Goal: Transaction & Acquisition: Purchase product/service

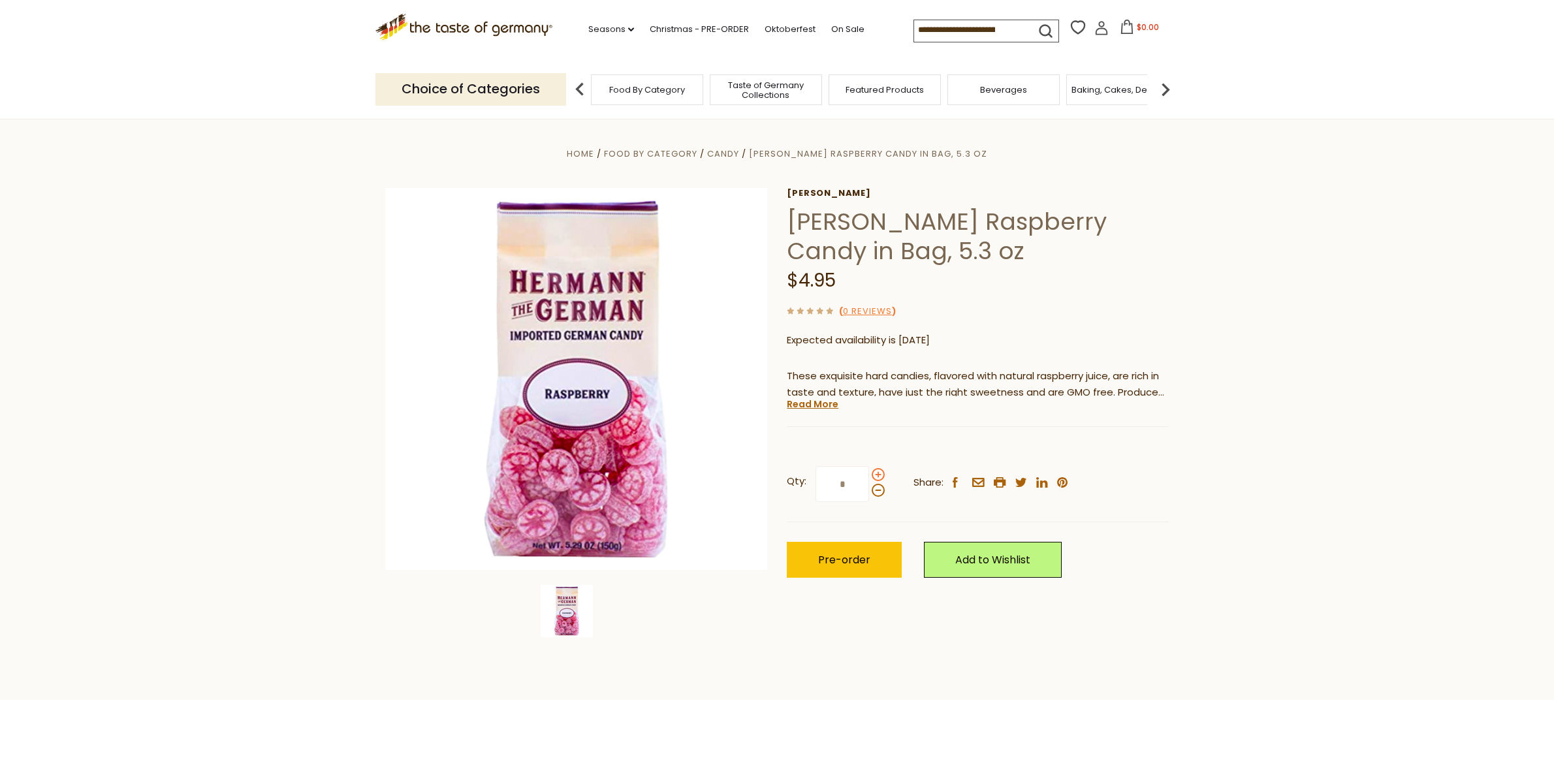
click at [881, 475] on span at bounding box center [878, 474] width 13 height 13
click at [869, 475] on input "*" at bounding box center [842, 484] width 54 height 36
click at [881, 475] on span at bounding box center [878, 474] width 13 height 13
click at [869, 475] on input "*" at bounding box center [842, 484] width 54 height 36
click at [881, 475] on span at bounding box center [878, 474] width 13 height 13
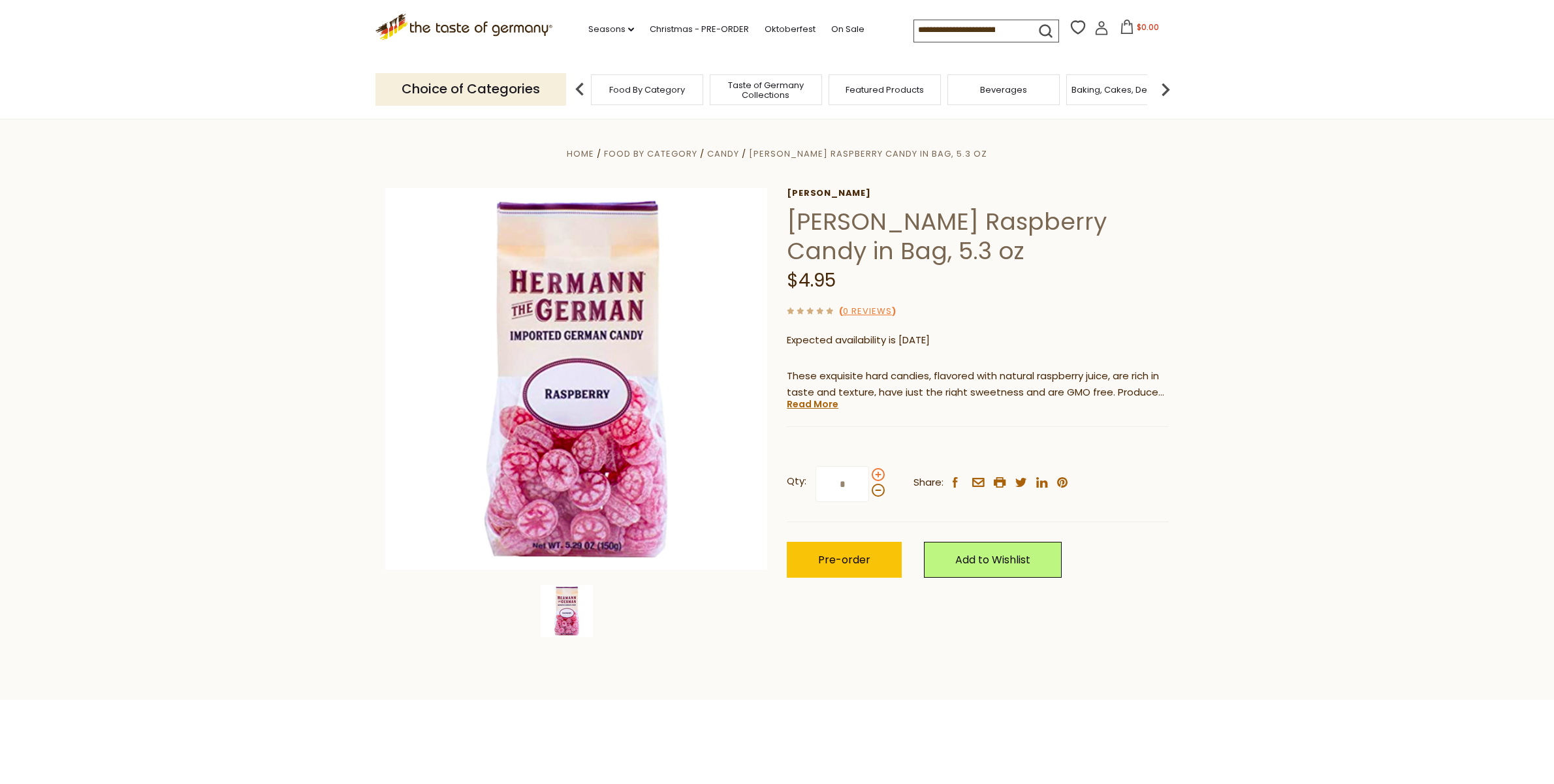
click at [869, 475] on input "*" at bounding box center [842, 484] width 54 height 36
click at [881, 475] on span at bounding box center [878, 474] width 13 height 13
click at [869, 475] on input "*" at bounding box center [842, 484] width 54 height 36
click at [877, 489] on span at bounding box center [878, 490] width 13 height 13
click at [869, 489] on input "*" at bounding box center [842, 484] width 54 height 36
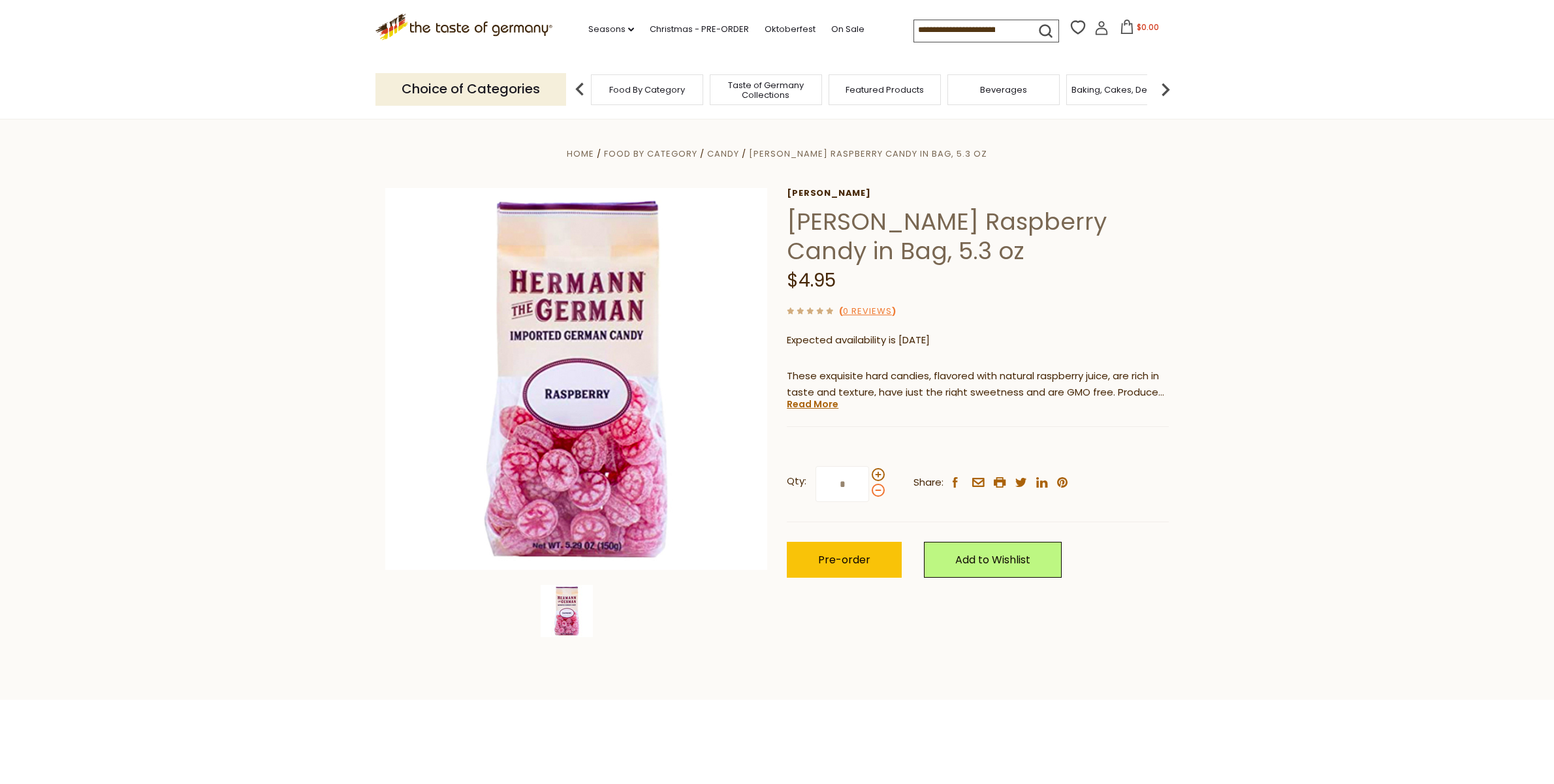
click at [877, 489] on span at bounding box center [878, 490] width 13 height 13
click at [869, 489] on input "*" at bounding box center [842, 484] width 54 height 36
type input "*"
click at [864, 568] on button "Pre-order" at bounding box center [844, 559] width 115 height 36
click at [1128, 69] on div "Choice of Categories Food By Category Taste of Germany Collections Featured Pro…" at bounding box center [777, 89] width 803 height 58
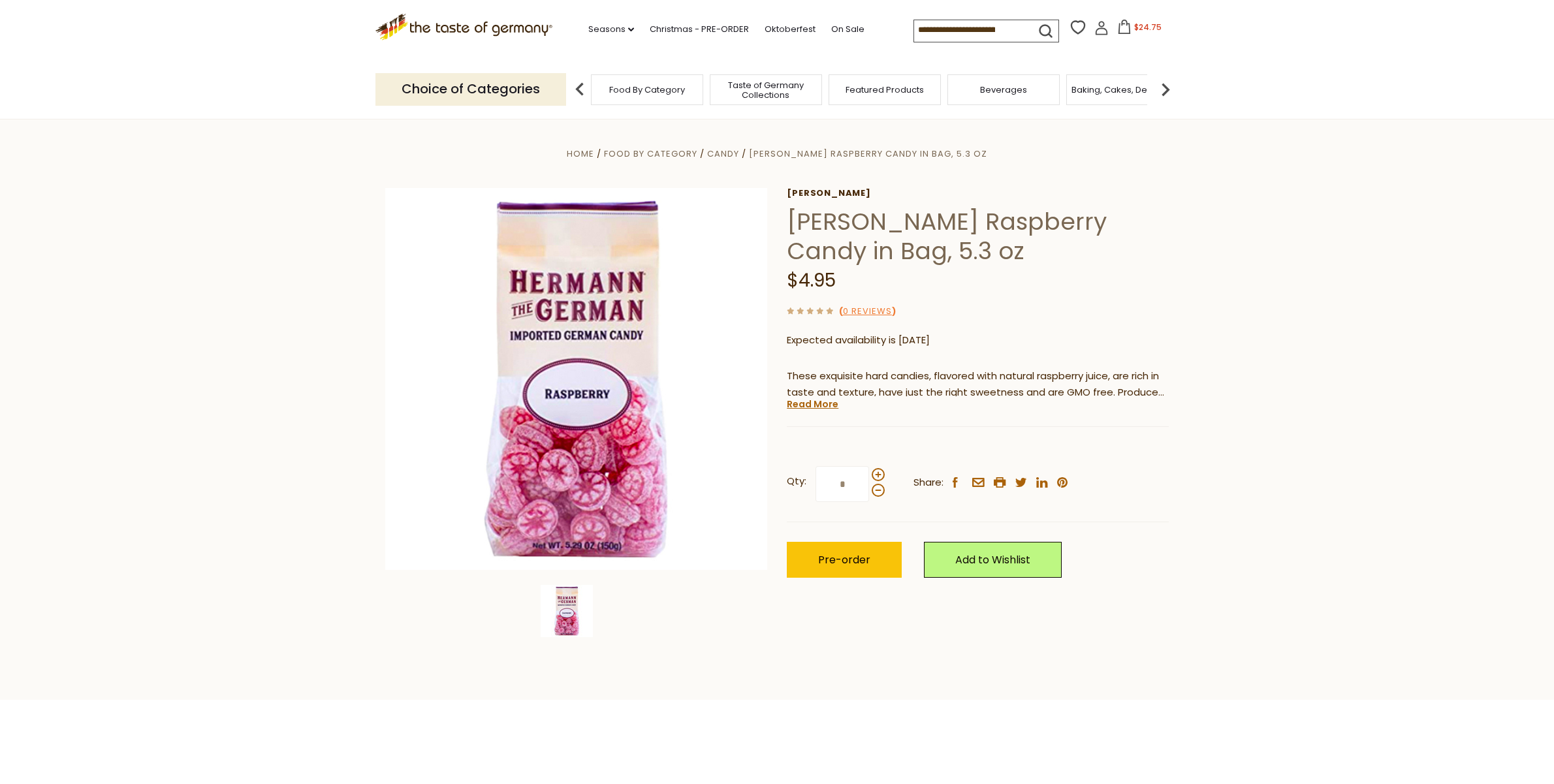
click at [1125, 30] on icon at bounding box center [1124, 27] width 14 height 14
